Goal: Task Accomplishment & Management: Manage account settings

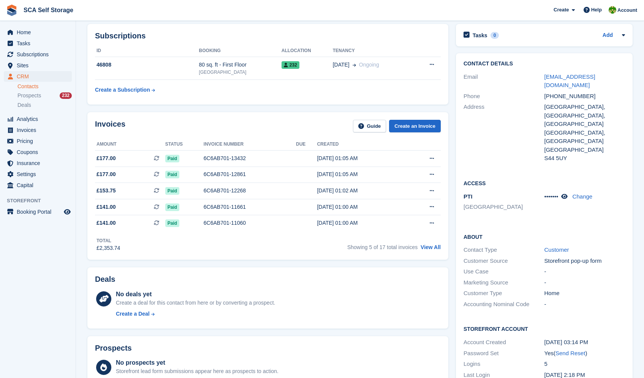
scroll to position [77, 0]
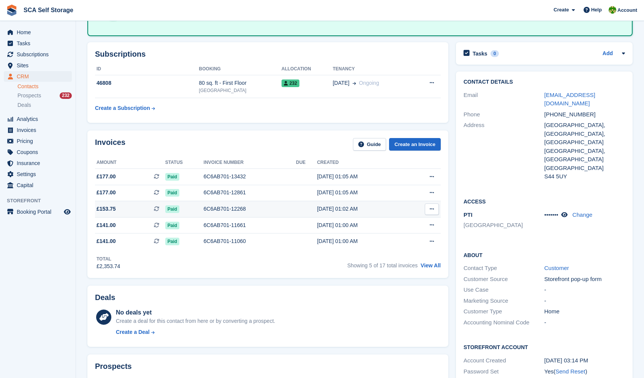
click at [275, 215] on td "6C6AB701-12268" at bounding box center [250, 209] width 92 height 16
click at [238, 226] on div "6C6AB701-11661" at bounding box center [250, 225] width 92 height 8
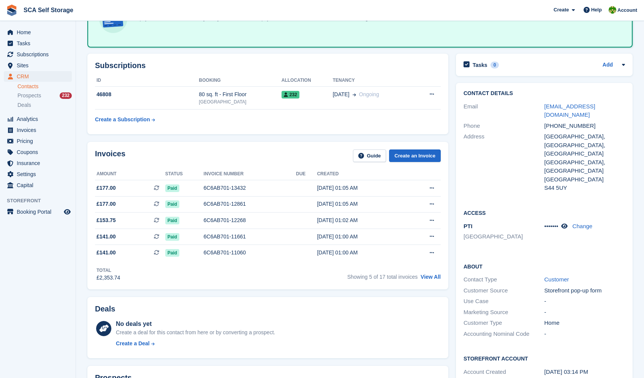
scroll to position [70, 0]
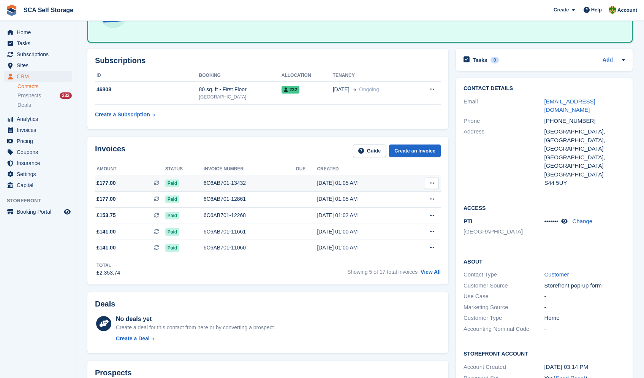
click at [435, 178] on button at bounding box center [432, 183] width 14 height 11
click at [407, 208] on p "View on Stripe" at bounding box center [402, 209] width 66 height 12
click at [352, 315] on div "No deals yet Create a deal for this contact from here or by converting a prospe…" at bounding box center [268, 329] width 346 height 33
click at [426, 182] on button at bounding box center [432, 183] width 14 height 11
click at [404, 206] on p "View on Stripe" at bounding box center [402, 209] width 66 height 12
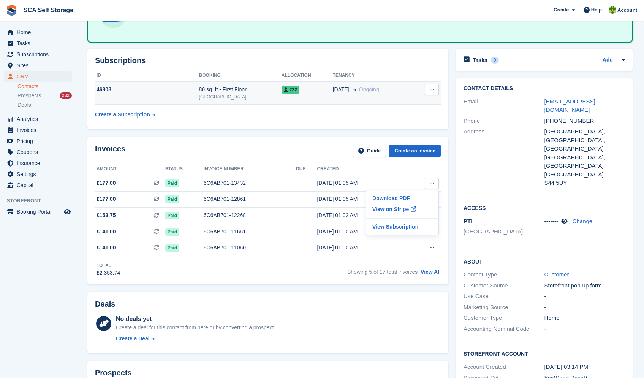
click at [355, 94] on td "10 Aug Ongoing" at bounding box center [373, 92] width 81 height 23
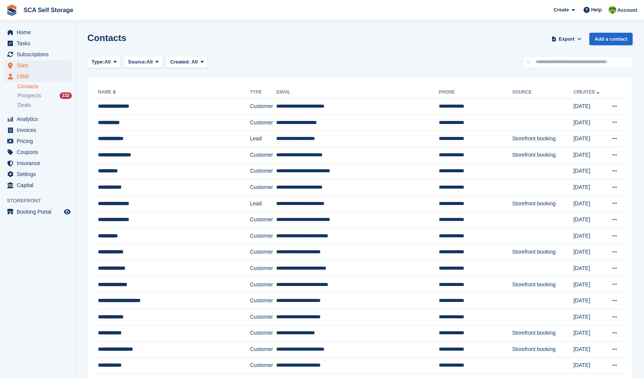
click at [32, 67] on span "Sites" at bounding box center [40, 65] width 46 height 11
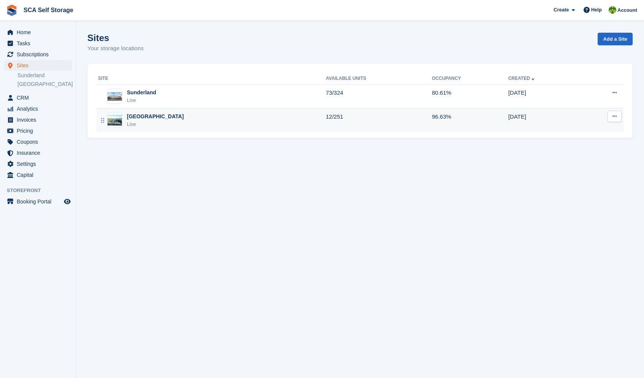
click at [213, 119] on div "Sheffield Live" at bounding box center [212, 121] width 228 height 16
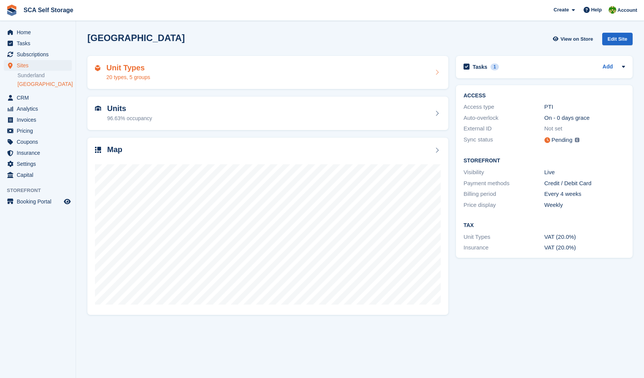
click at [309, 75] on div "Unit Types 20 types, 5 groups" at bounding box center [268, 72] width 346 height 18
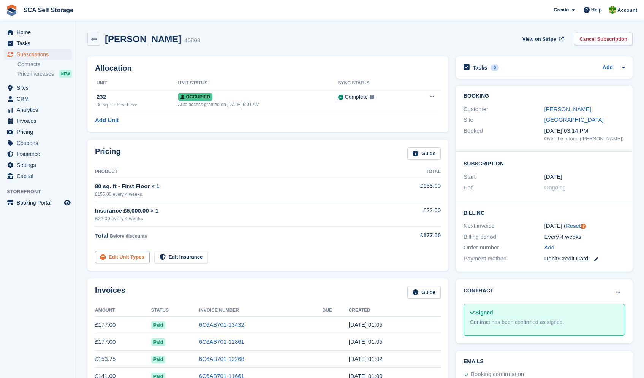
click at [132, 258] on link "Edit Unit Types" at bounding box center [122, 257] width 55 height 13
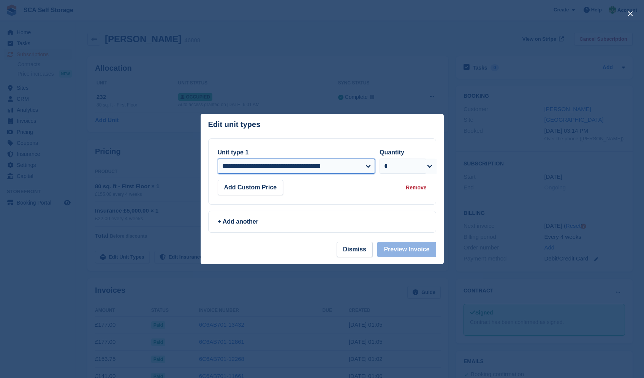
select select "*****"
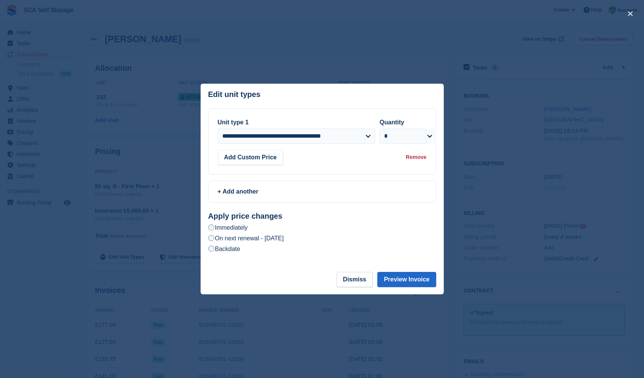
click at [284, 236] on label "On next renewal - Saturday, 1st November, 2025" at bounding box center [246, 238] width 76 height 8
click at [411, 281] on button "Preview Invoice" at bounding box center [406, 279] width 59 height 15
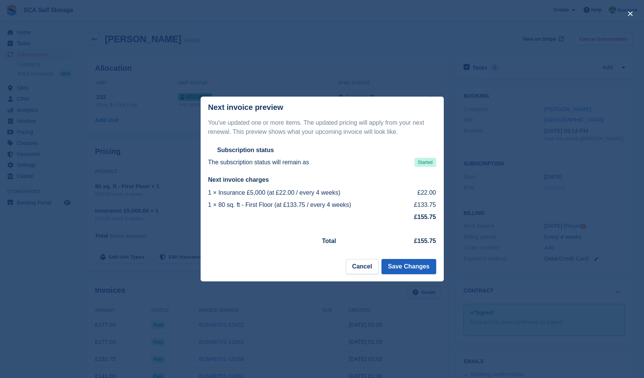
click at [406, 266] on button "Save Changes" at bounding box center [409, 266] width 54 height 15
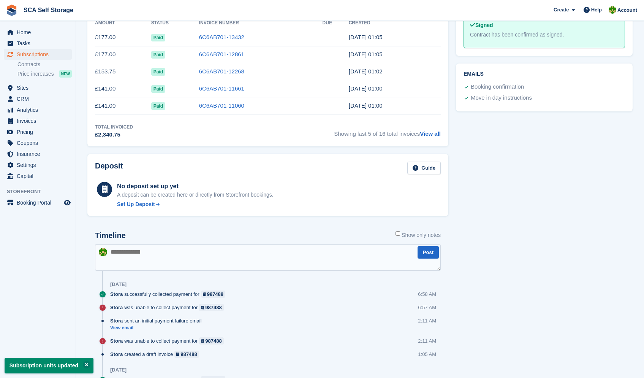
scroll to position [289, 0]
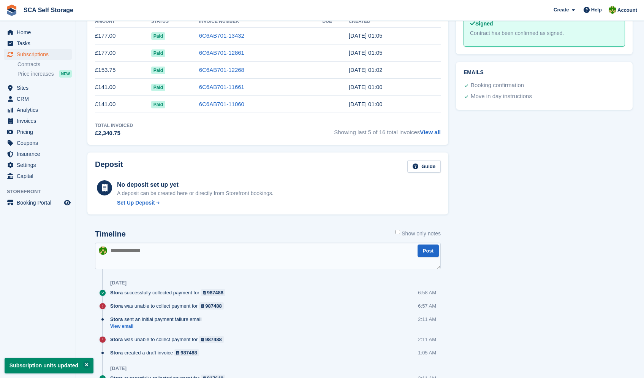
click at [221, 260] on textarea at bounding box center [268, 256] width 346 height 27
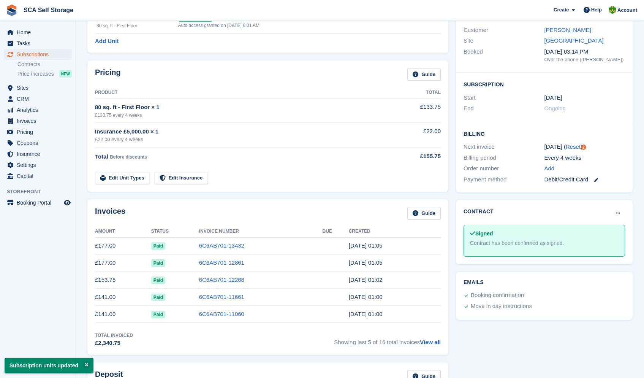
scroll to position [0, 0]
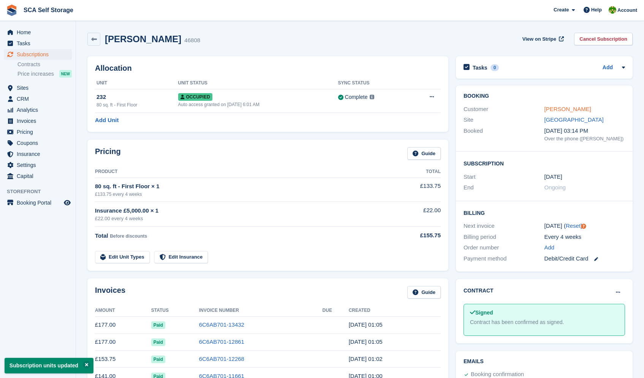
click at [557, 111] on link "Minhaj Ahmed" at bounding box center [568, 109] width 47 height 6
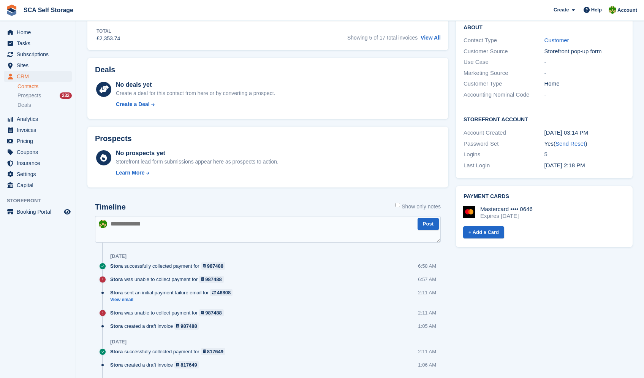
scroll to position [306, 0]
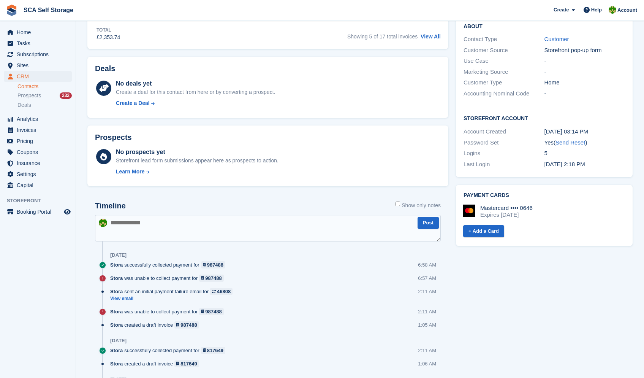
click at [289, 231] on textarea at bounding box center [268, 228] width 346 height 27
type textarea "**********"
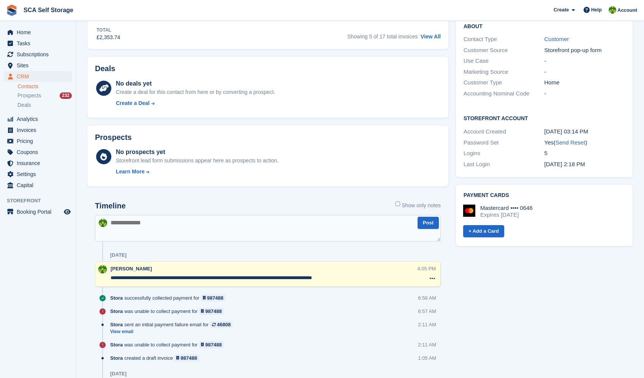
scroll to position [0, 0]
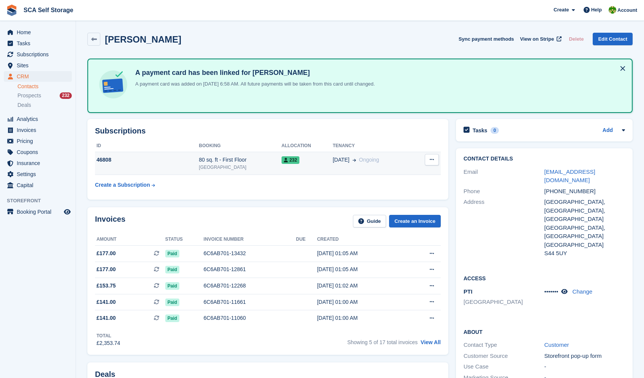
click at [325, 156] on div "232" at bounding box center [307, 160] width 51 height 8
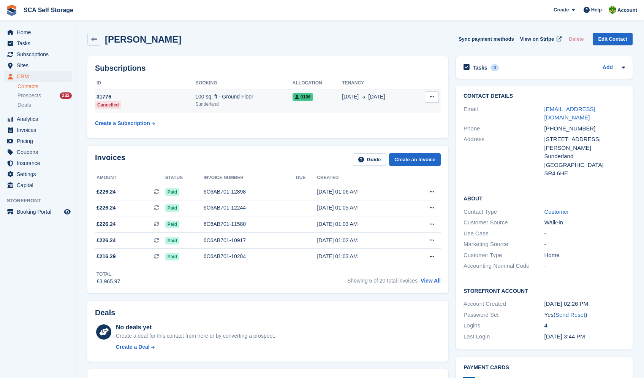
click at [306, 99] on span "0106" at bounding box center [303, 97] width 21 height 8
click at [384, 104] on td "08 Feb 15 Oct" at bounding box center [378, 101] width 72 height 24
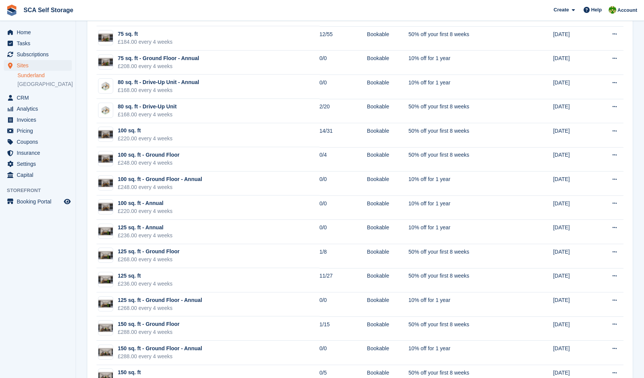
scroll to position [666, 0]
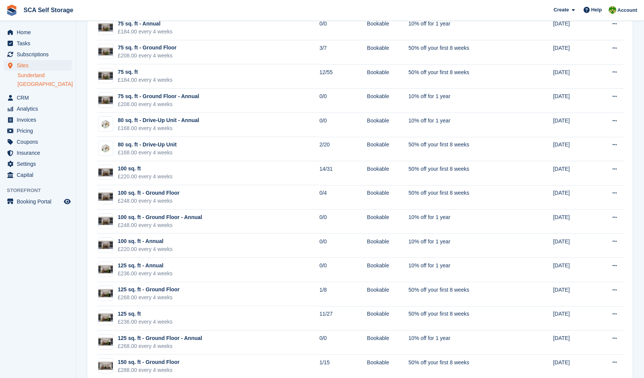
click at [34, 84] on link "[GEOGRAPHIC_DATA]" at bounding box center [44, 84] width 54 height 7
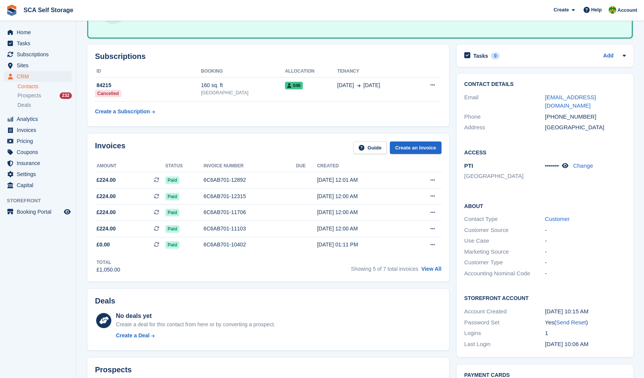
scroll to position [73, 0]
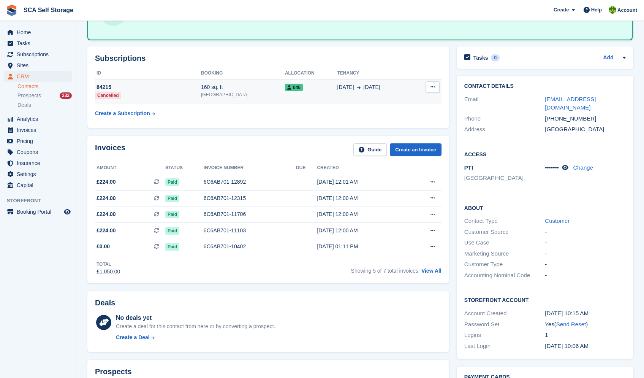
click at [338, 101] on td "19 May 16 Oct" at bounding box center [376, 91] width 76 height 24
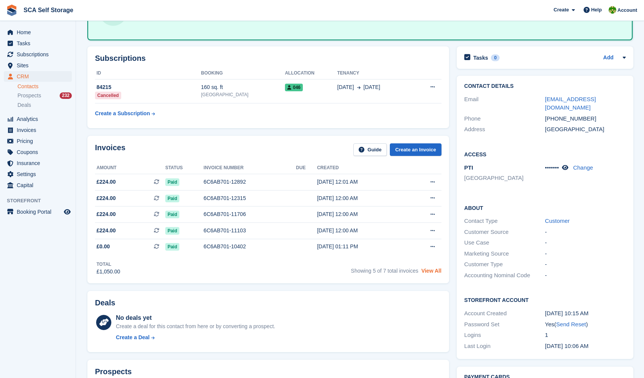
click at [440, 273] on link "View All" at bounding box center [432, 271] width 20 height 6
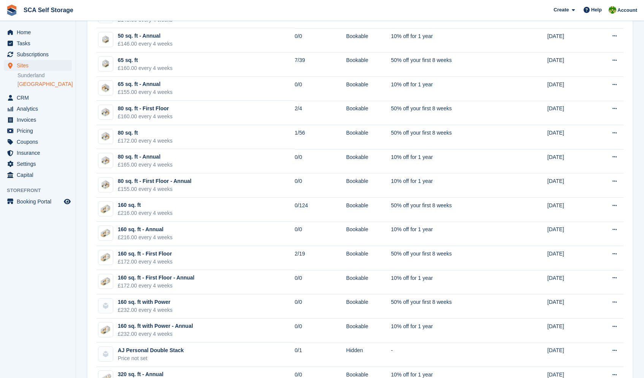
scroll to position [99, 0]
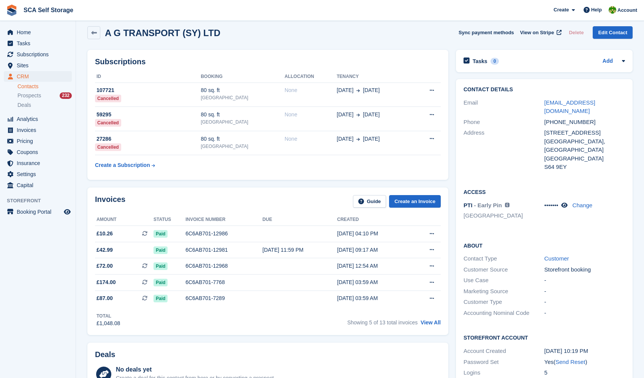
scroll to position [15, 0]
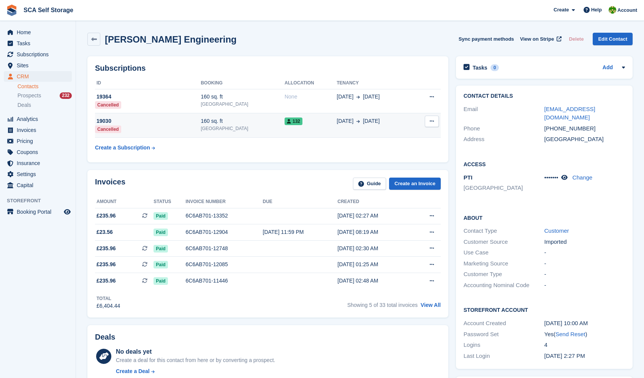
click at [320, 122] on div "132" at bounding box center [311, 121] width 52 height 8
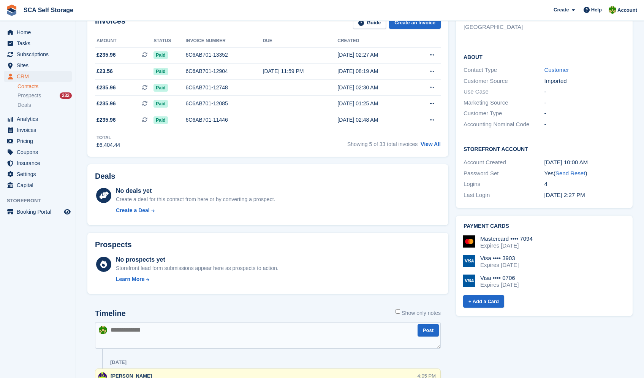
scroll to position [354, 0]
